Goal: Task Accomplishment & Management: Manage account settings

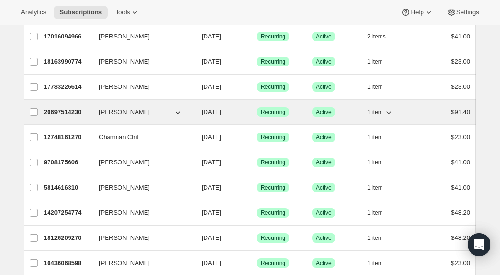
scroll to position [466, 0]
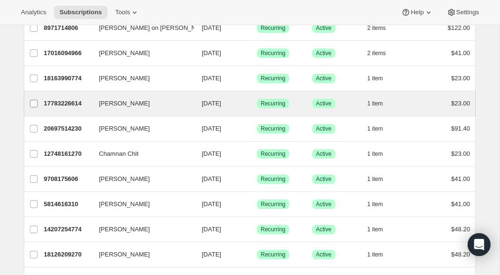
drag, startPoint x: 35, startPoint y: 79, endPoint x: 35, endPoint y: 96, distance: 17.1
click at [35, 79] on input "[PERSON_NAME]" at bounding box center [34, 79] width 8 height 8
checkbox input "true"
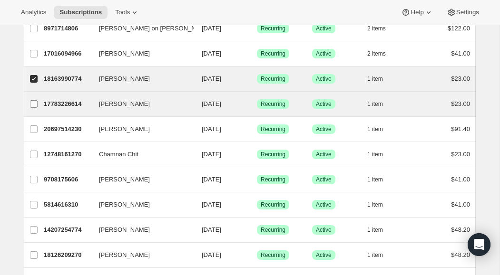
click at [33, 105] on input "[PERSON_NAME]" at bounding box center [34, 104] width 8 height 8
checkbox input "true"
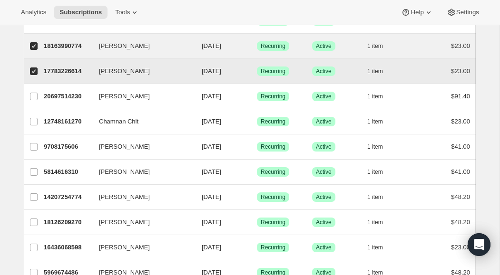
scroll to position [511, 0]
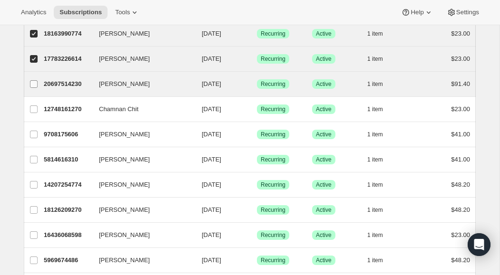
click at [34, 84] on input "[PERSON_NAME]" at bounding box center [34, 84] width 8 height 8
checkbox input "true"
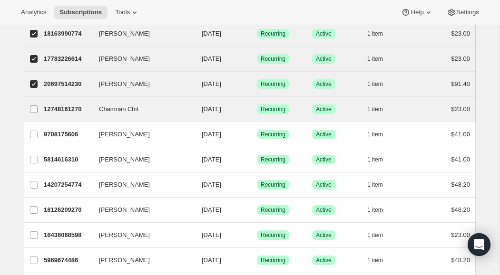
click at [32, 108] on input "Chamnan Chit" at bounding box center [34, 110] width 8 height 8
checkbox input "true"
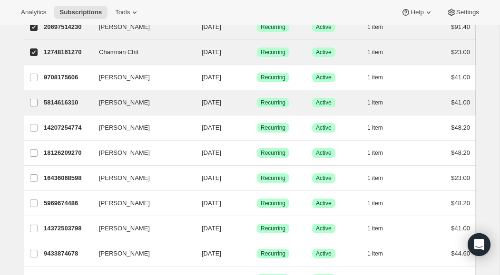
scroll to position [573, 0]
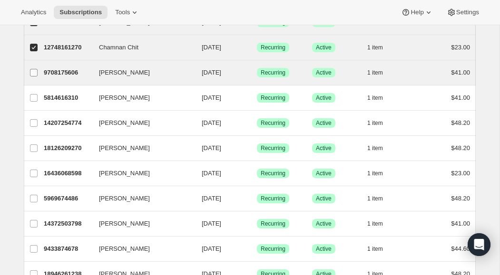
drag, startPoint x: 34, startPoint y: 72, endPoint x: 34, endPoint y: 84, distance: 11.4
click at [34, 72] on input "[PERSON_NAME]" at bounding box center [34, 73] width 8 height 8
checkbox input "true"
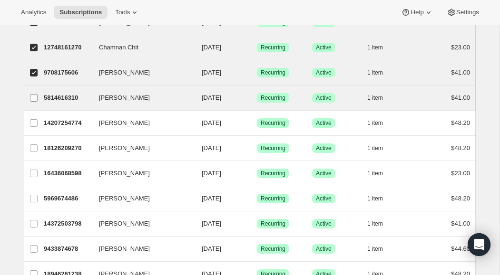
click at [34, 97] on input "[PERSON_NAME]" at bounding box center [34, 98] width 8 height 8
checkbox input "true"
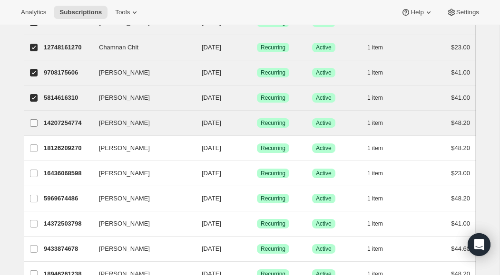
click at [32, 122] on input "[PERSON_NAME]" at bounding box center [34, 123] width 8 height 8
checkbox input "true"
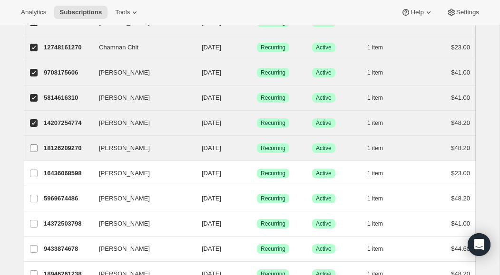
click at [35, 150] on input "[PERSON_NAME]" at bounding box center [34, 149] width 8 height 8
checkbox input "true"
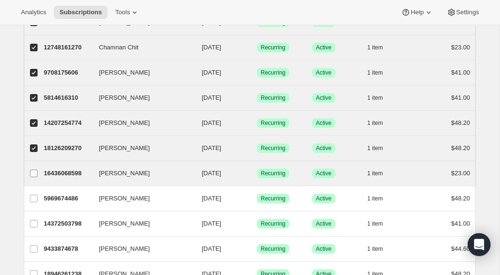
click at [34, 175] on input "[PERSON_NAME]" at bounding box center [34, 174] width 8 height 8
checkbox input "true"
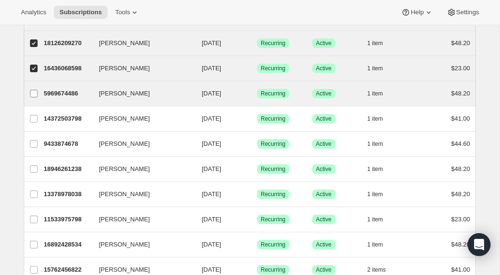
scroll to position [687, 0]
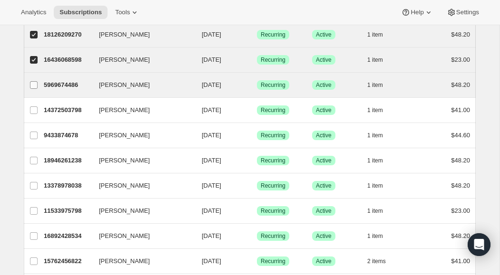
drag, startPoint x: 35, startPoint y: 85, endPoint x: 34, endPoint y: 93, distance: 8.1
click at [35, 85] on input "[PERSON_NAME]" at bounding box center [34, 85] width 8 height 8
checkbox input "true"
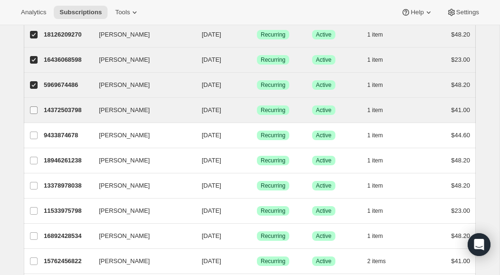
click at [32, 111] on input "[PERSON_NAME]" at bounding box center [34, 111] width 8 height 8
checkbox input "true"
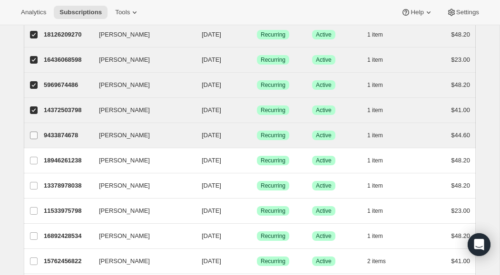
click at [33, 135] on input "[PERSON_NAME]" at bounding box center [34, 136] width 8 height 8
checkbox input "true"
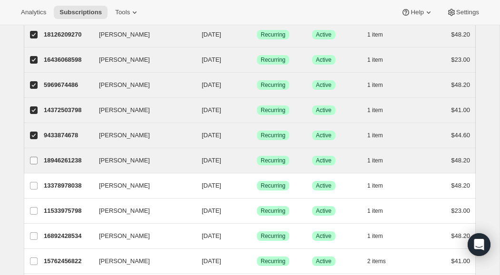
click at [32, 158] on input "[PERSON_NAME]" at bounding box center [34, 161] width 8 height 8
checkbox input "true"
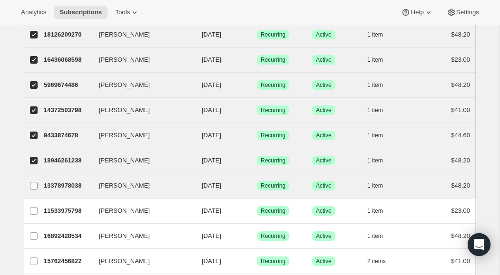
click at [34, 185] on input "[PERSON_NAME]" at bounding box center [34, 186] width 8 height 8
checkbox input "true"
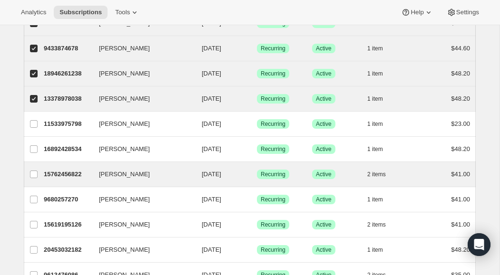
scroll to position [787, 0]
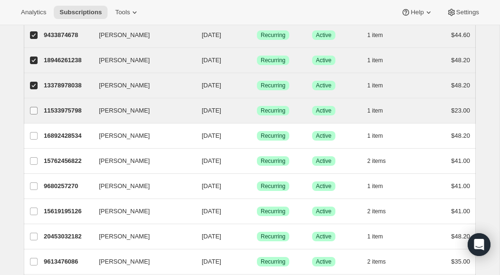
click at [37, 110] on input "[PERSON_NAME]" at bounding box center [34, 111] width 8 height 8
checkbox input "true"
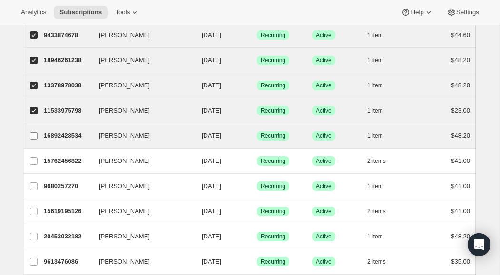
click at [35, 137] on input "[PERSON_NAME]" at bounding box center [34, 136] width 8 height 8
checkbox input "true"
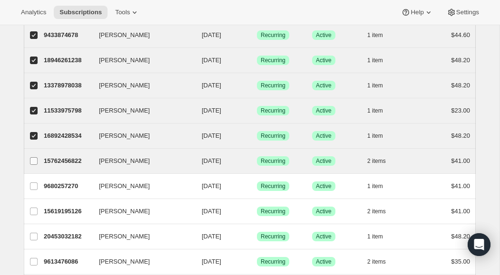
click at [34, 159] on input "[PERSON_NAME]" at bounding box center [34, 161] width 8 height 8
checkbox input "true"
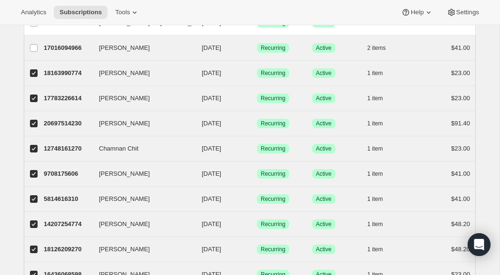
scroll to position [479, 0]
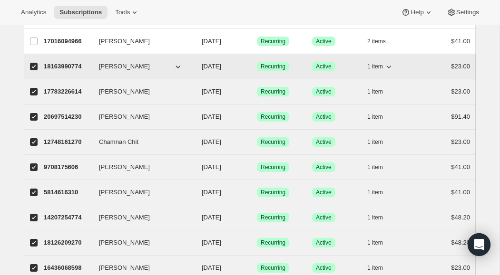
click at [390, 68] on icon "button" at bounding box center [389, 67] width 10 height 10
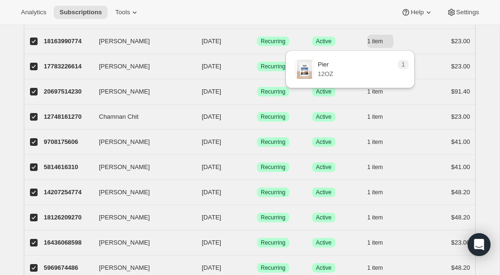
scroll to position [503, 0]
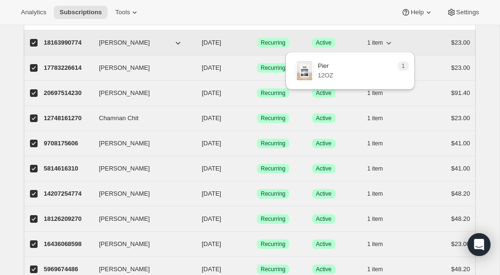
click at [387, 43] on icon "button" at bounding box center [389, 43] width 10 height 10
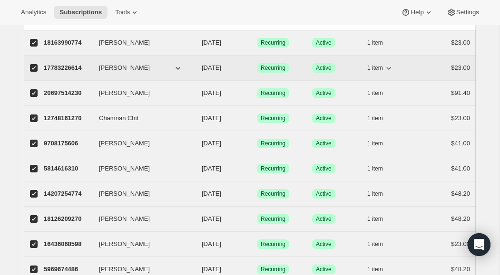
click at [389, 70] on icon "button" at bounding box center [389, 68] width 10 height 10
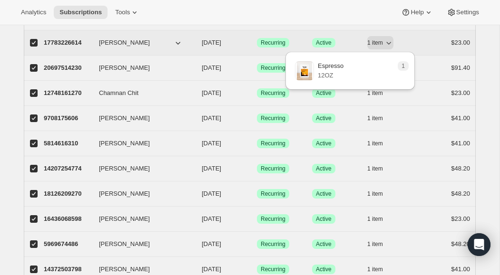
scroll to position [529, 0]
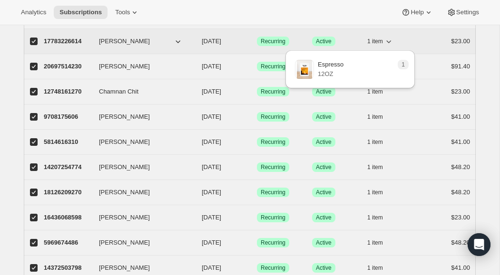
click at [390, 44] on icon "button" at bounding box center [389, 42] width 10 height 10
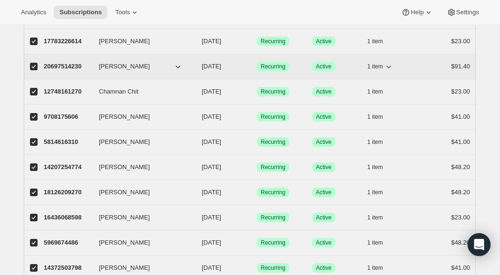
click at [390, 67] on icon "button" at bounding box center [389, 67] width 10 height 10
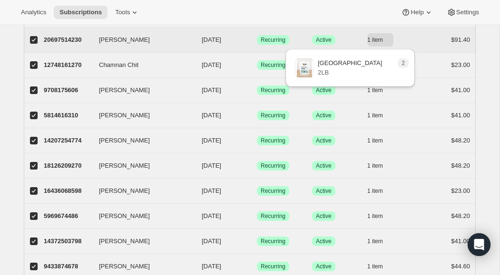
scroll to position [555, 0]
click at [390, 41] on icon "button" at bounding box center [389, 41] width 10 height 10
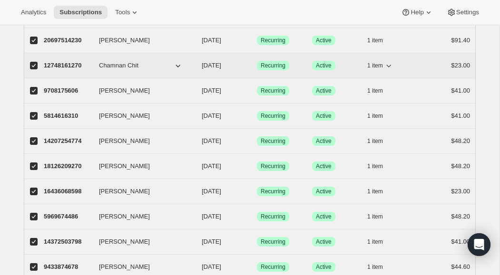
click at [390, 67] on icon "button" at bounding box center [388, 66] width 5 height 3
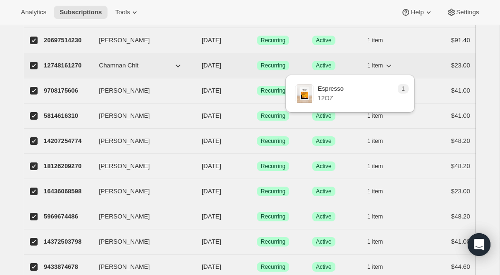
click at [390, 67] on icon "button" at bounding box center [389, 66] width 10 height 10
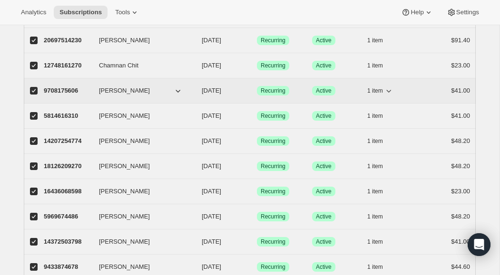
click at [389, 92] on icon "button" at bounding box center [389, 91] width 10 height 10
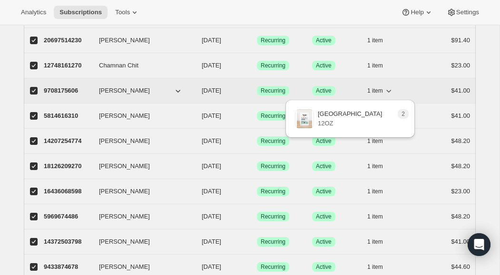
click at [390, 91] on icon "button" at bounding box center [389, 91] width 10 height 10
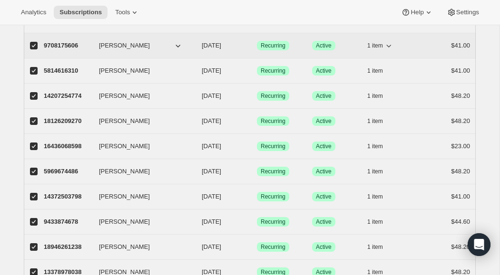
scroll to position [603, 0]
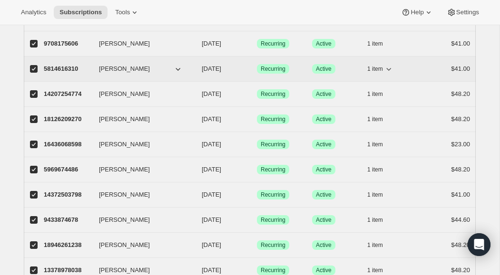
drag, startPoint x: 390, startPoint y: 70, endPoint x: 394, endPoint y: 70, distance: 4.8
click at [390, 70] on icon "button" at bounding box center [389, 69] width 10 height 10
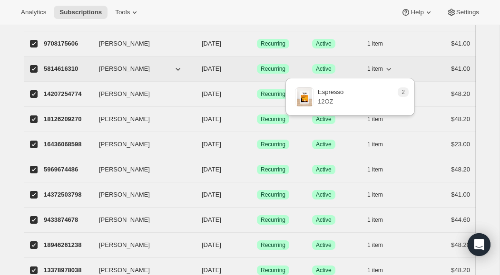
click at [388, 71] on icon "button" at bounding box center [389, 69] width 10 height 10
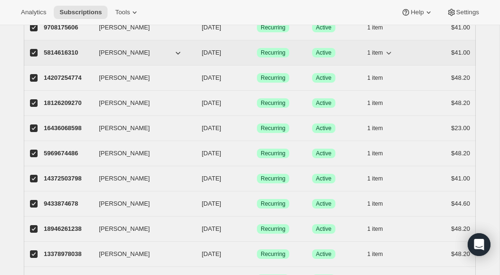
scroll to position [633, 0]
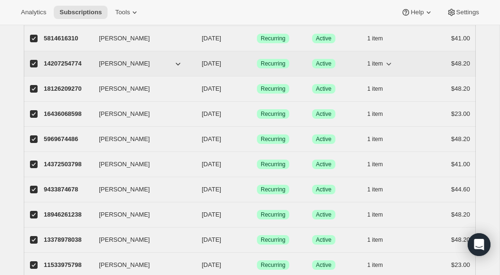
click at [390, 64] on icon "button" at bounding box center [388, 64] width 5 height 3
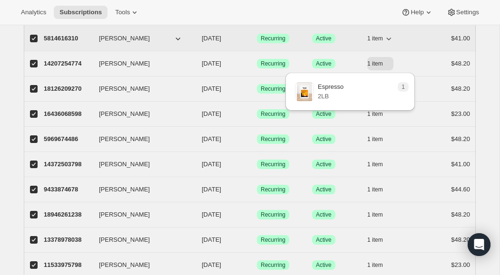
scroll to position [652, 0]
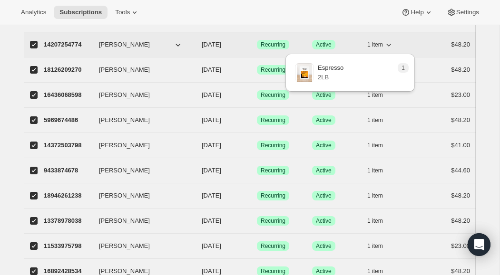
click at [390, 46] on icon "button" at bounding box center [389, 45] width 10 height 10
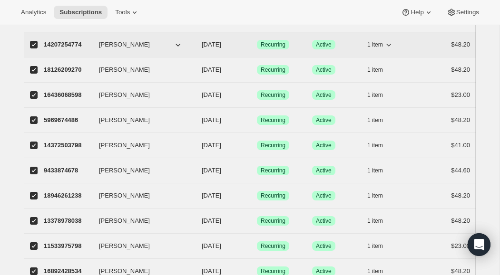
click at [389, 47] on icon "button" at bounding box center [389, 45] width 10 height 10
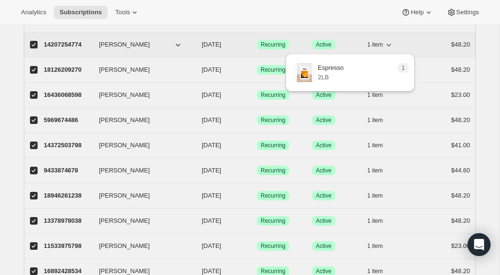
click at [389, 47] on icon "button" at bounding box center [389, 45] width 10 height 10
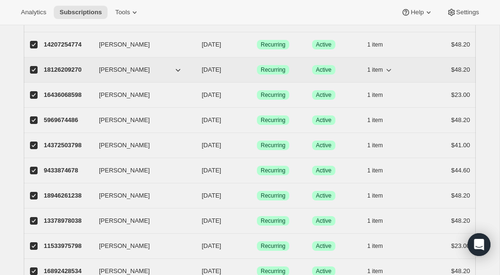
click at [389, 71] on icon "button" at bounding box center [388, 70] width 5 height 3
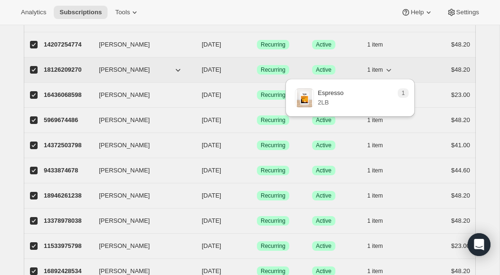
click at [388, 71] on icon "button" at bounding box center [389, 70] width 10 height 10
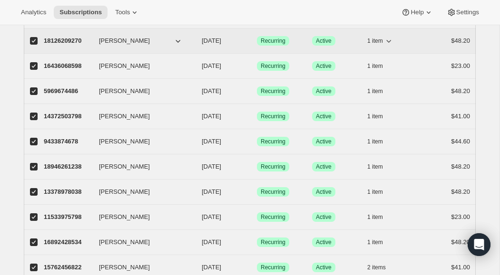
scroll to position [682, 0]
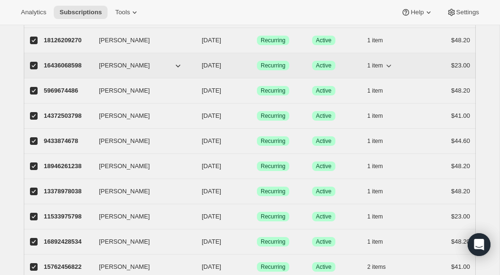
click at [390, 68] on icon "button" at bounding box center [389, 66] width 10 height 10
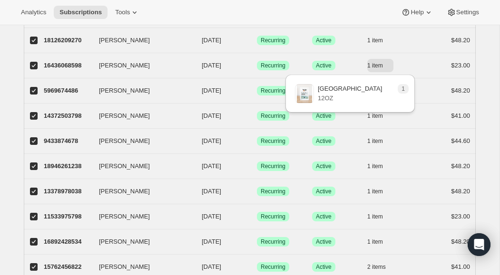
scroll to position [705, 0]
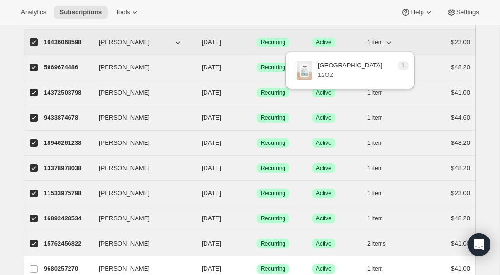
click at [389, 44] on icon "button" at bounding box center [389, 43] width 10 height 10
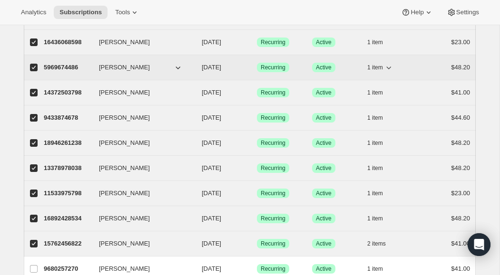
click at [388, 67] on icon "button" at bounding box center [389, 68] width 10 height 10
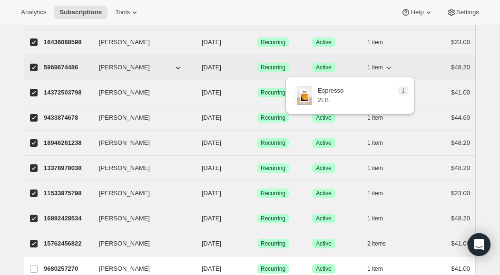
click at [390, 70] on icon "button" at bounding box center [389, 68] width 10 height 10
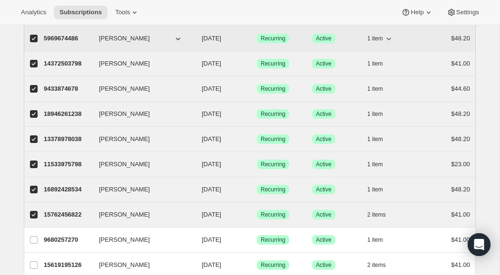
scroll to position [742, 0]
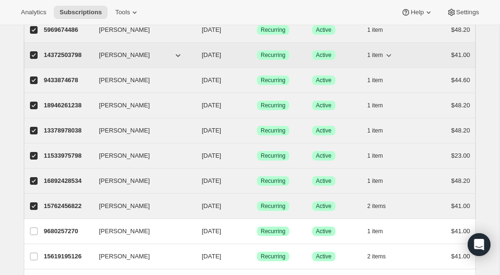
click at [390, 56] on icon "button" at bounding box center [389, 55] width 10 height 10
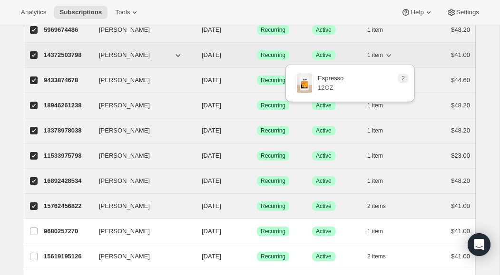
click at [389, 57] on icon "button" at bounding box center [389, 55] width 10 height 10
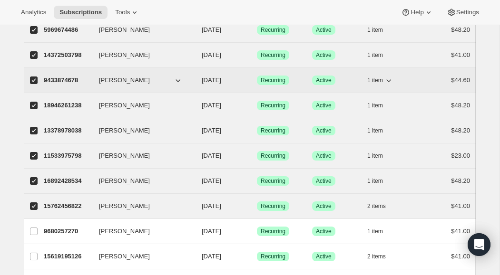
click at [391, 82] on icon "button" at bounding box center [389, 81] width 10 height 10
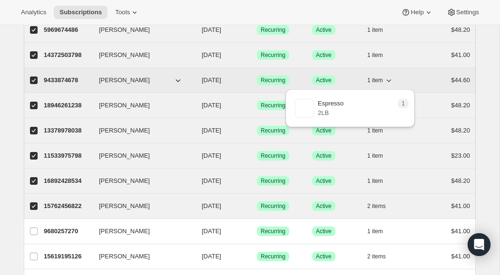
click at [389, 81] on icon "button" at bounding box center [388, 80] width 5 height 3
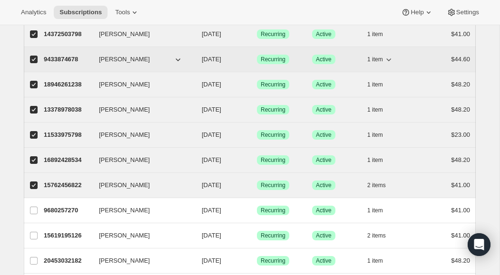
scroll to position [764, 0]
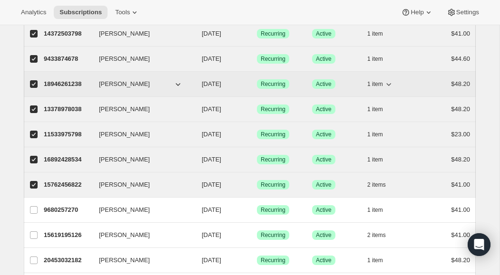
click at [390, 84] on icon "button" at bounding box center [388, 84] width 5 height 3
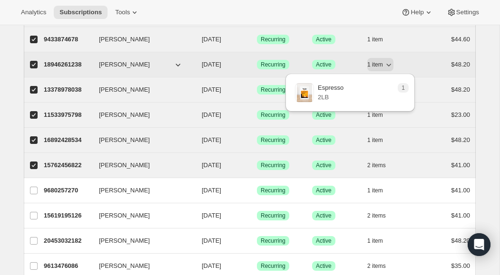
scroll to position [790, 0]
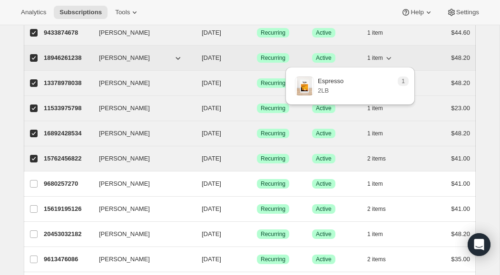
click at [390, 59] on icon "button" at bounding box center [389, 58] width 10 height 10
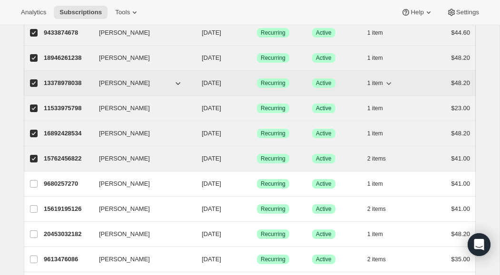
click at [388, 84] on icon "button" at bounding box center [389, 83] width 10 height 10
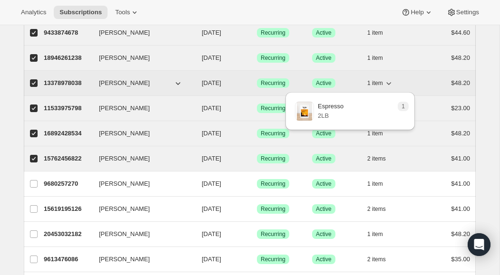
click at [389, 85] on icon "button" at bounding box center [388, 83] width 5 height 3
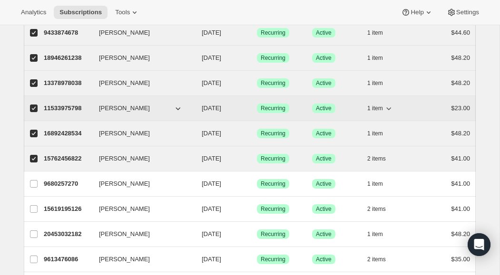
click at [390, 109] on icon "button" at bounding box center [388, 108] width 5 height 3
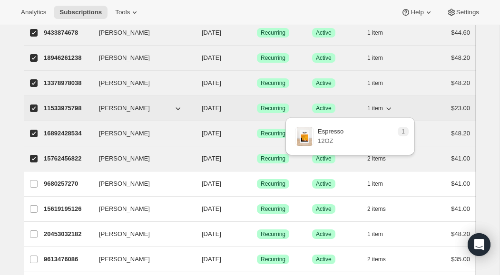
click at [390, 109] on icon "button" at bounding box center [388, 108] width 5 height 3
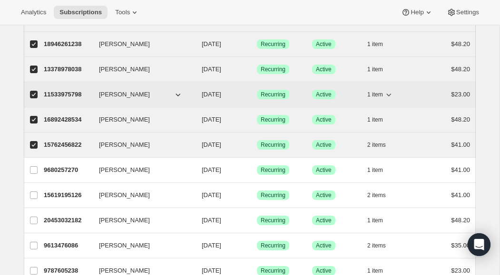
scroll to position [809, 0]
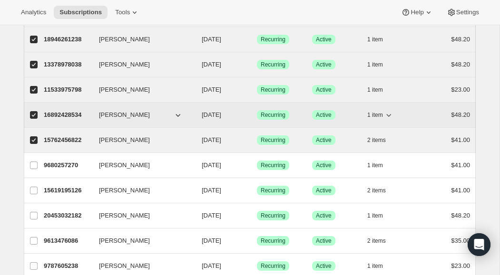
click at [388, 116] on icon "button" at bounding box center [389, 115] width 10 height 10
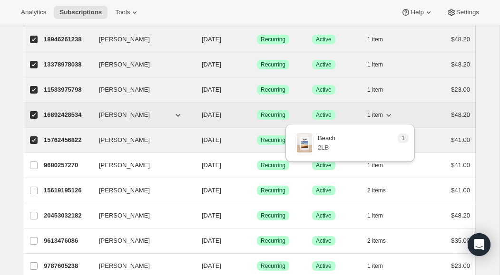
click at [388, 116] on icon "button" at bounding box center [389, 115] width 10 height 10
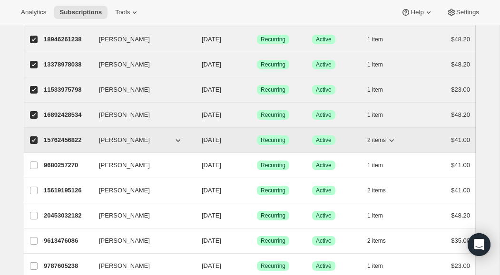
click at [393, 141] on icon "button" at bounding box center [391, 140] width 5 height 3
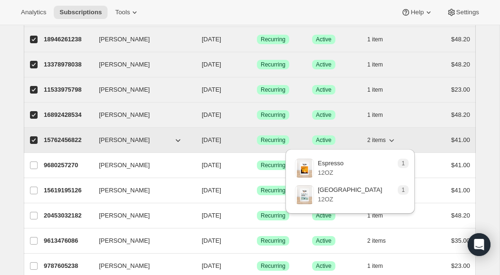
click at [393, 141] on icon "button" at bounding box center [391, 140] width 5 height 3
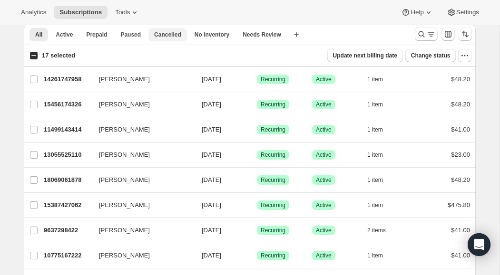
scroll to position [32, 0]
